Goal: Find specific page/section: Find specific page/section

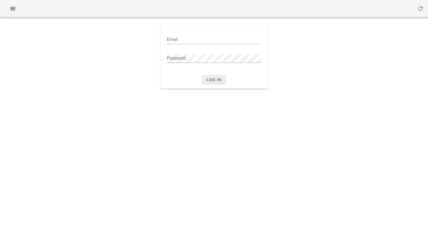
type input "[PERSON_NAME][EMAIL_ADDRESS][DOMAIN_NAME]"
click at [209, 78] on span "Log in" at bounding box center [214, 80] width 15 height 4
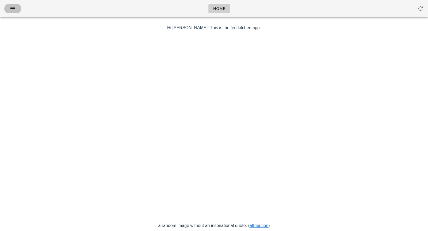
click at [10, 10] on icon "button" at bounding box center [13, 8] width 6 height 6
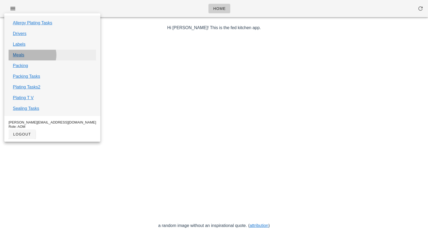
click at [20, 56] on link "Meals" at bounding box center [19, 55] width 12 height 6
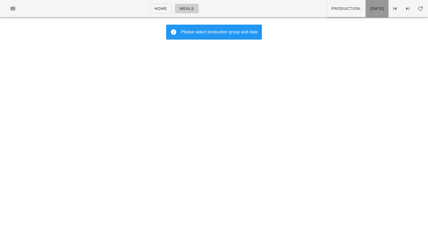
click at [370, 11] on span "[DATE]" at bounding box center [377, 8] width 14 height 4
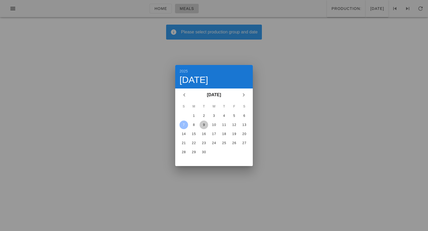
click at [203, 124] on div "9" at bounding box center [204, 125] width 9 height 4
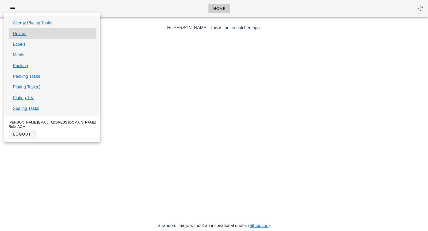
click at [40, 35] on div "Drivers" at bounding box center [53, 33] width 88 height 11
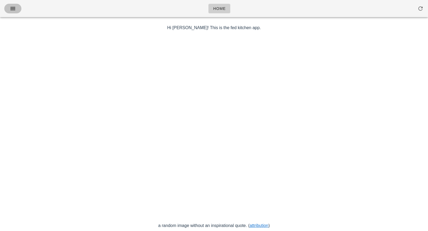
click at [15, 5] on button "button" at bounding box center [12, 9] width 17 height 10
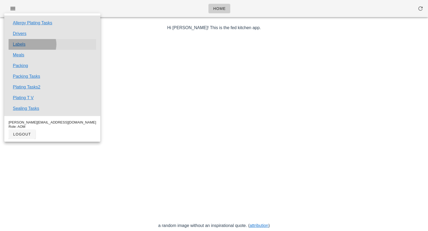
click at [21, 44] on link "Labels" at bounding box center [19, 44] width 13 height 6
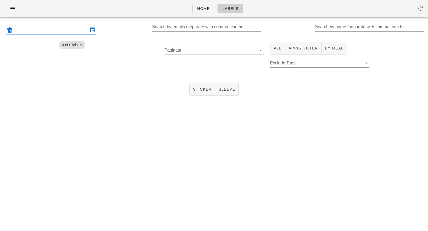
click at [56, 30] on input "text" at bounding box center [51, 30] width 74 height 9
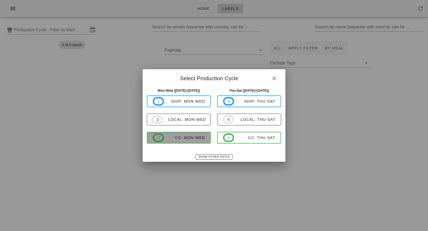
click at [180, 140] on span "3 CC: Mon-Wed" at bounding box center [179, 138] width 52 height 9
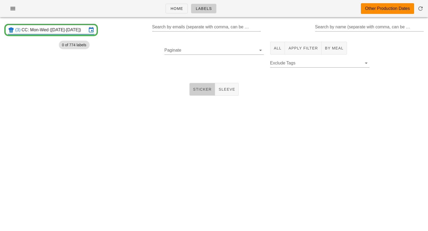
click at [203, 92] on button "Sticker" at bounding box center [202, 89] width 26 height 13
click at [275, 52] on button "All" at bounding box center [277, 48] width 15 height 13
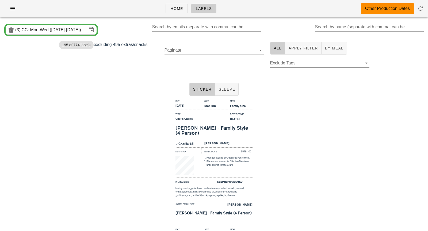
click at [293, 108] on div "Day Size Meal Monday Medium Family size Type Best Before Chef's Choice Sep 10, …" at bounding box center [214, 162] width 428 height 128
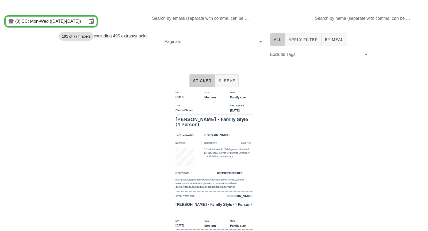
scroll to position [4, 0]
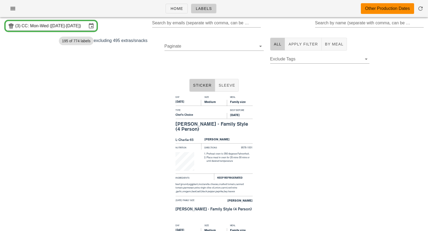
click at [320, 129] on div "Day Size Meal Monday Medium Family size Type Best Before Chef's Choice Sep 10, …" at bounding box center [214, 158] width 428 height 128
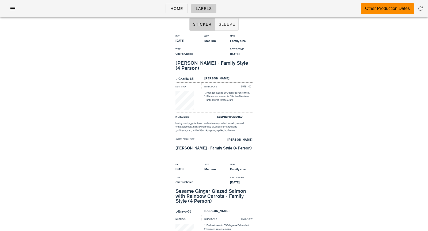
scroll to position [0, 0]
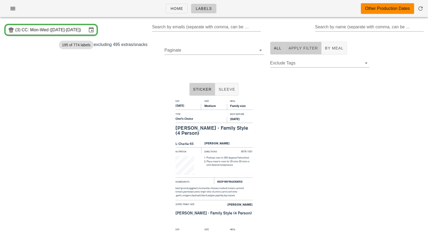
click at [298, 45] on button "Apply Filter" at bounding box center [303, 48] width 36 height 13
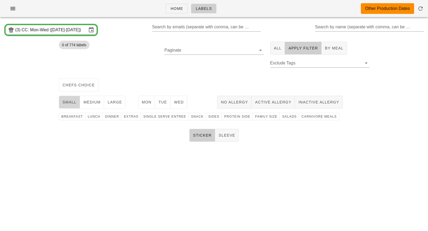
click at [70, 102] on span "small" at bounding box center [69, 102] width 14 height 4
click at [74, 103] on span "small" at bounding box center [69, 102] width 14 height 4
click at [89, 103] on span "medium" at bounding box center [92, 102] width 18 height 4
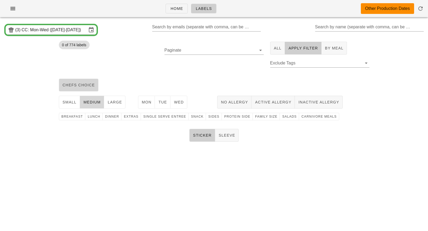
click at [84, 88] on button "chefs choice" at bounding box center [79, 85] width 40 height 13
click at [149, 103] on span "Mon" at bounding box center [147, 102] width 10 height 4
click at [161, 103] on span "Tue" at bounding box center [162, 102] width 9 height 4
click at [174, 103] on span "Wed" at bounding box center [179, 102] width 10 height 4
click at [209, 119] on span "Sides" at bounding box center [213, 117] width 11 height 4
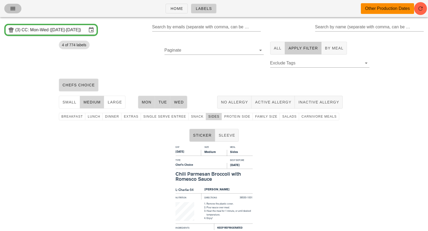
click at [13, 9] on icon "button" at bounding box center [13, 8] width 6 height 6
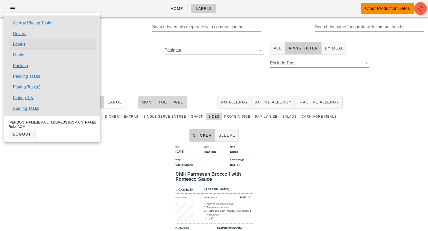
click at [24, 43] on link "Labels" at bounding box center [19, 44] width 13 height 6
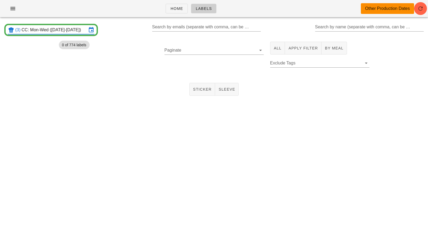
click at [57, 33] on input "CC: Mon-Wed (Sep 8-Sep 10)" at bounding box center [54, 30] width 65 height 9
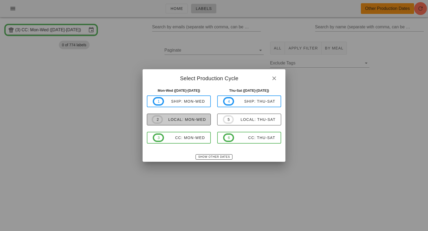
click at [186, 125] on button "2 local: Mon-Wed" at bounding box center [179, 120] width 64 height 12
type input "local: Mon-Wed (Sep 8-Sep 10)"
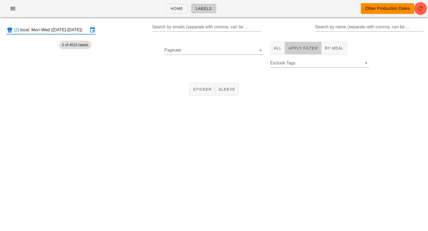
click at [297, 46] on span "Apply Filter" at bounding box center [303, 48] width 30 height 4
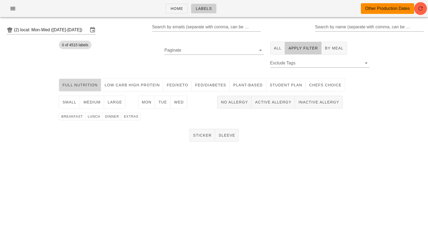
click at [89, 83] on span "Full Nutrition" at bounding box center [80, 85] width 36 height 4
click at [92, 103] on span "medium" at bounding box center [92, 102] width 18 height 4
click at [178, 100] on span "Wed" at bounding box center [179, 102] width 10 height 4
click at [96, 117] on span "lunch" at bounding box center [94, 117] width 13 height 4
click at [207, 137] on span "Sticker" at bounding box center [202, 135] width 19 height 4
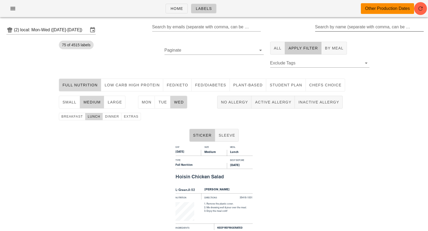
click at [345, 30] on input "Search by name (separate with comma, can be partial)" at bounding box center [369, 27] width 108 height 9
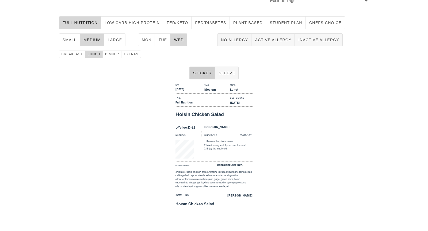
click at [308, 181] on div "Day Size Meal Wednesday Medium Lunch Type Best Before Full Nutrition Sep 12, 20…" at bounding box center [214, 146] width 428 height 128
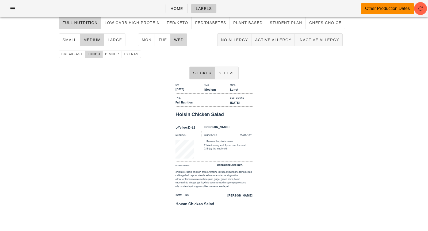
scroll to position [0, 0]
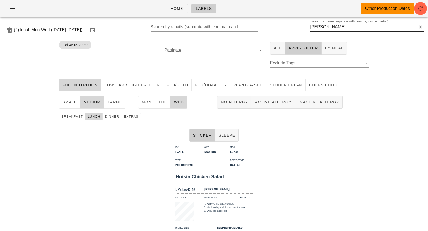
click at [333, 29] on input "bonnie" at bounding box center [363, 27] width 106 height 9
type input "chase"
click at [286, 167] on div "Day Size Meal Wednesday Medium Lunch Type Best Before Full Nutrition Sep 12, 20…" at bounding box center [214, 208] width 428 height 128
click at [13, 10] on icon "button" at bounding box center [13, 8] width 6 height 6
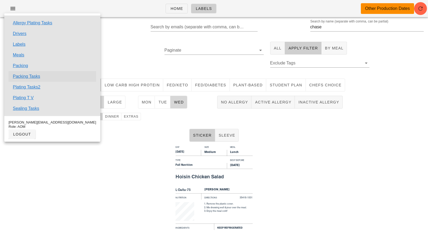
click at [21, 77] on link "Packing Tasks" at bounding box center [26, 76] width 27 height 6
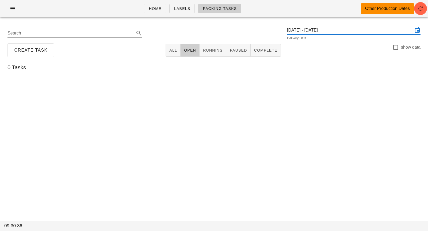
click at [346, 26] on input "Monday September 8 - Wednesday September 10" at bounding box center [350, 30] width 126 height 9
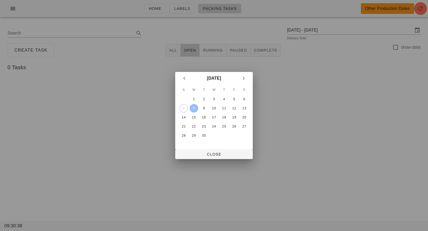
click at [194, 108] on div "8" at bounding box center [194, 109] width 9 height 4
click at [186, 110] on div "7" at bounding box center [184, 109] width 8 height 4
click at [209, 155] on span "Close" at bounding box center [214, 154] width 69 height 4
type input "Sunday September 7"
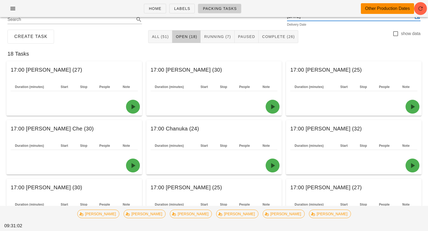
scroll to position [9, 0]
